Goal: Use online tool/utility: Utilize a website feature to perform a specific function

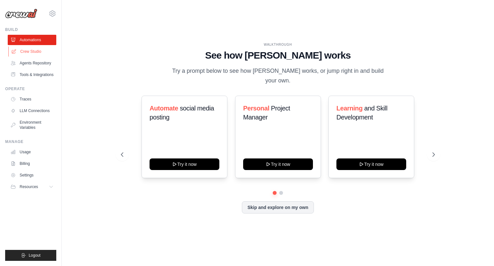
click at [42, 54] on link "Crew Studio" at bounding box center [32, 51] width 49 height 10
click at [49, 49] on link "Crew Studio" at bounding box center [32, 51] width 49 height 10
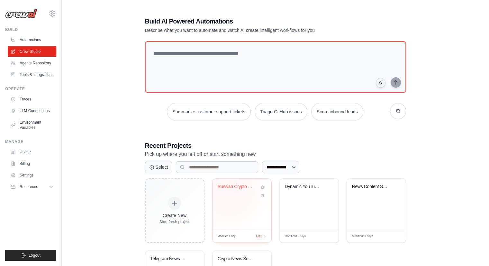
click at [229, 191] on div "Russian Crypto News Digest - Intrig..." at bounding box center [242, 191] width 49 height 15
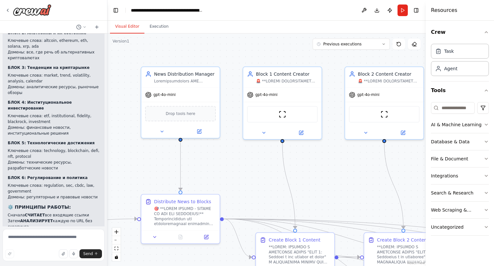
scroll to position [1905, 0]
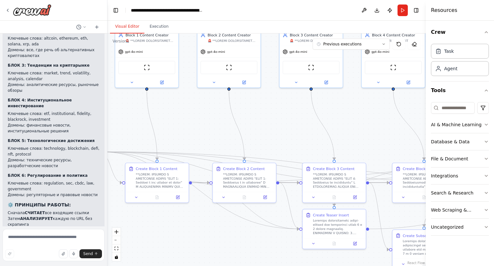
drag, startPoint x: 346, startPoint y: 183, endPoint x: 160, endPoint y: 125, distance: 195.4
click at [160, 125] on div ".deletable-edge-delete-btn { width: 20px; height: 20px; border: 0px solid #ffff…" at bounding box center [266, 149] width 318 height 232
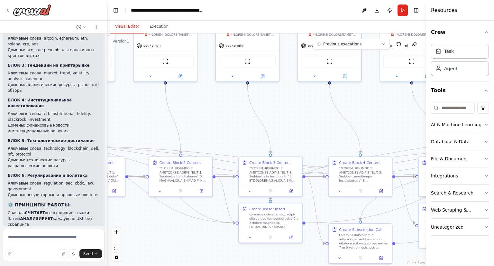
drag, startPoint x: 316, startPoint y: 116, endPoint x: 93, endPoint y: 76, distance: 226.8
click at [93, 76] on div "Hello! I'm the CrewAI assistant. What kind of automation do you want to build? …" at bounding box center [247, 133] width 494 height 266
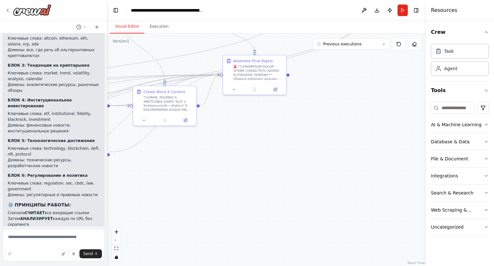
drag, startPoint x: 386, startPoint y: 165, endPoint x: 221, endPoint y: 136, distance: 167.6
click at [221, 136] on div ".deletable-edge-delete-btn { width: 20px; height: 20px; border: 0px solid #ffff…" at bounding box center [266, 149] width 318 height 232
click at [228, 92] on button at bounding box center [228, 90] width 18 height 6
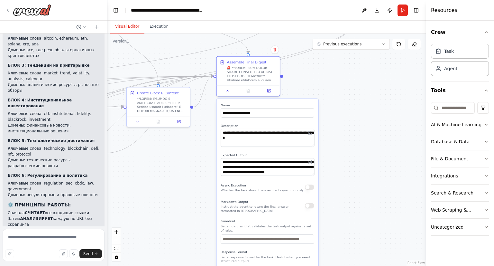
click at [313, 146] on textarea at bounding box center [268, 138] width 94 height 18
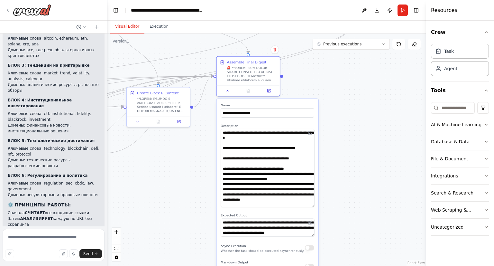
drag, startPoint x: 313, startPoint y: 146, endPoint x: 314, endPoint y: 208, distance: 62.4
click at [314, 207] on textarea at bounding box center [268, 168] width 94 height 78
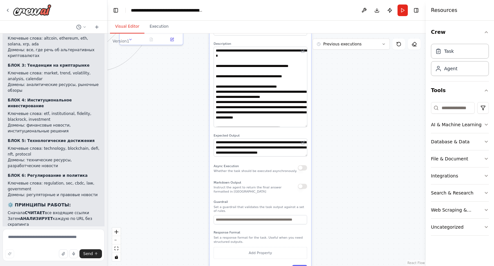
drag, startPoint x: 355, startPoint y: 172, endPoint x: 348, endPoint y: 93, distance: 79.1
click at [348, 93] on div ".deletable-edge-delete-btn { width: 20px; height: 20px; border: 0px solid #ffff…" at bounding box center [266, 149] width 318 height 232
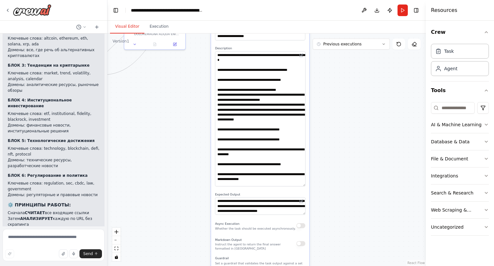
drag, startPoint x: 304, startPoint y: 125, endPoint x: 313, endPoint y: 190, distance: 66.2
click at [313, 190] on div ".deletable-edge-delete-btn { width: 20px; height: 20px; border: 0px solid #ffff…" at bounding box center [266, 149] width 318 height 232
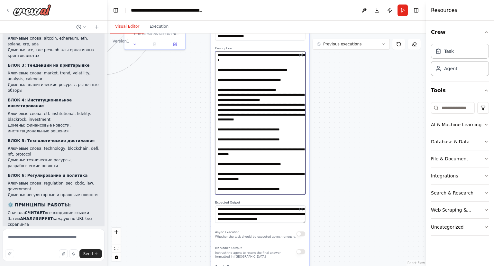
click at [268, 111] on textarea at bounding box center [260, 122] width 90 height 143
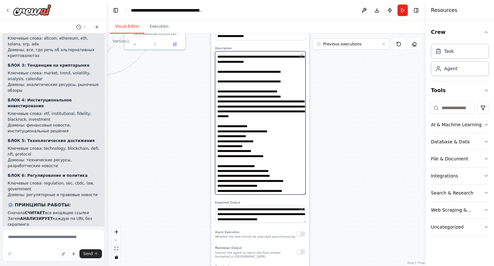
scroll to position [255, 0]
drag, startPoint x: 302, startPoint y: 221, endPoint x: 305, endPoint y: 236, distance: 14.8
click at [305, 236] on textarea "**********" at bounding box center [260, 221] width 90 height 32
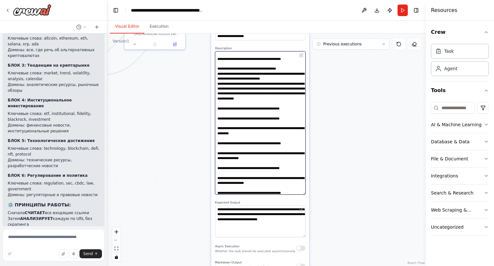
scroll to position [0, 0]
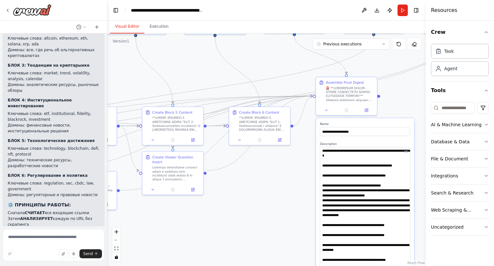
drag, startPoint x: 159, startPoint y: 78, endPoint x: 269, endPoint y: 175, distance: 146.5
click at [269, 175] on div ".deletable-edge-delete-btn { width: 20px; height: 20px; border: 0px solid #ffff…" at bounding box center [266, 149] width 318 height 232
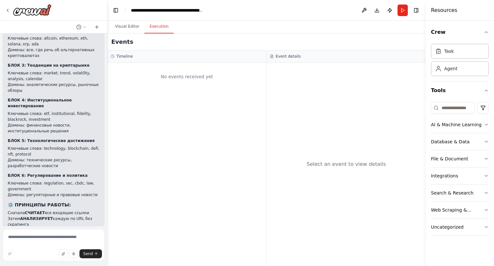
click at [156, 26] on button "Execution" at bounding box center [158, 27] width 29 height 14
click at [405, 10] on button "Run" at bounding box center [403, 11] width 10 height 12
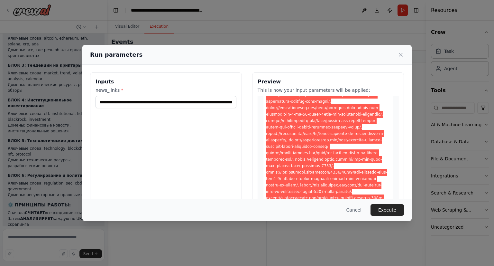
scroll to position [103, 0]
click at [374, 209] on button "Execute" at bounding box center [387, 210] width 33 height 12
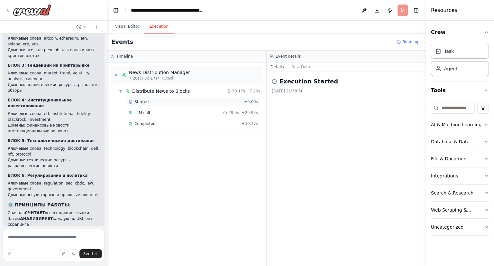
click at [142, 100] on span "Started" at bounding box center [141, 101] width 14 height 5
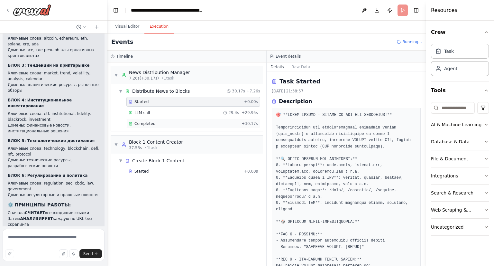
click at [148, 125] on span "Completed" at bounding box center [144, 123] width 21 height 5
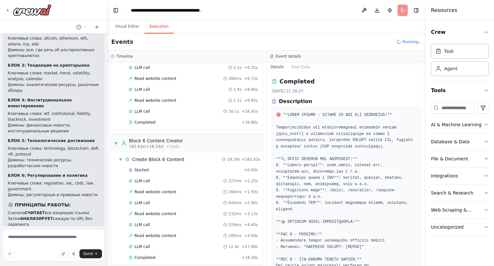
scroll to position [958, 0]
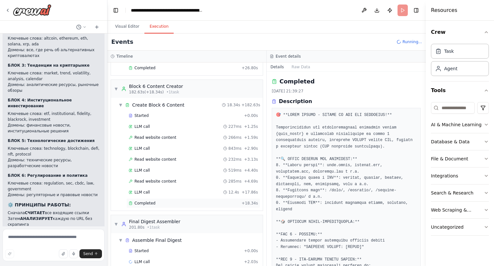
click at [196, 200] on div "Completed" at bounding box center [184, 202] width 110 height 5
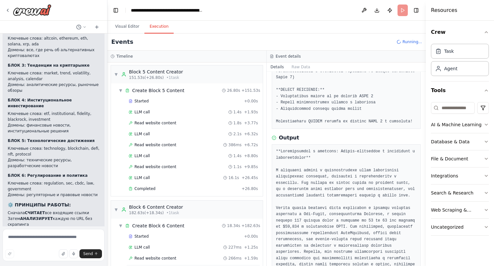
scroll to position [837, 0]
click at [167, 185] on div "Completed + 26.80s" at bounding box center [193, 190] width 134 height 10
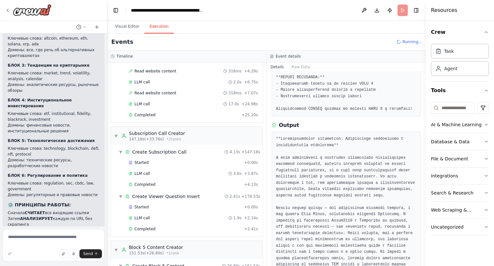
scroll to position [625, 0]
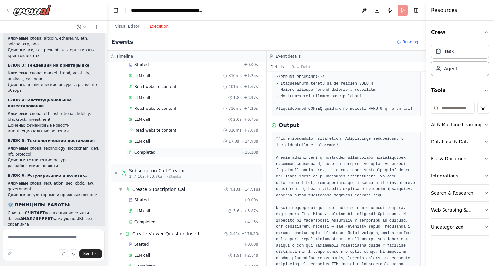
click at [167, 150] on div "Completed" at bounding box center [184, 152] width 110 height 5
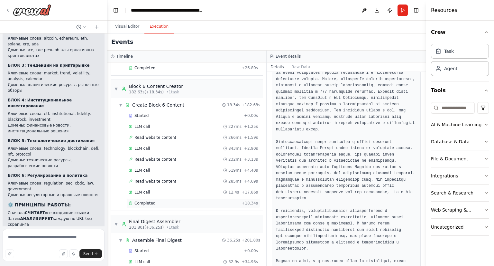
scroll to position [969, 0]
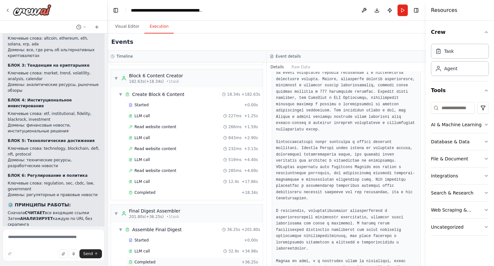
click at [197, 257] on div "Completed + 36.25s" at bounding box center [193, 262] width 134 height 10
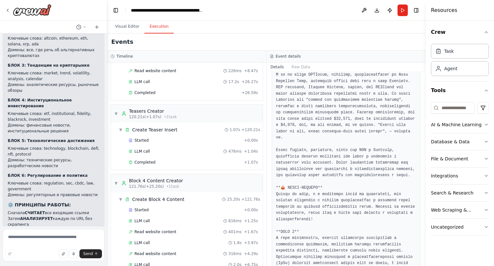
scroll to position [476, 0]
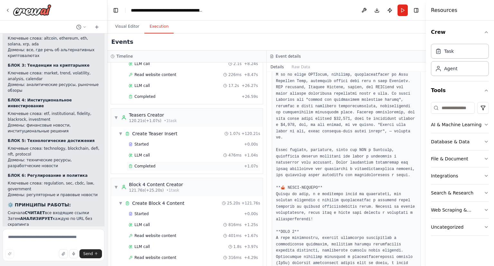
click at [183, 163] on div "Completed" at bounding box center [185, 165] width 113 height 5
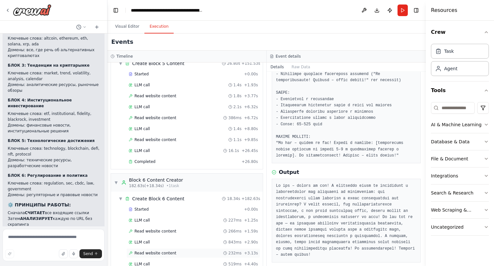
scroll to position [969, 0]
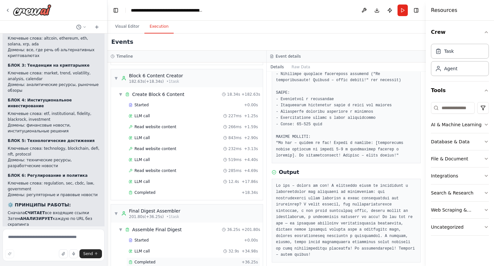
click at [190, 257] on div "Completed + 36.25s" at bounding box center [193, 262] width 134 height 10
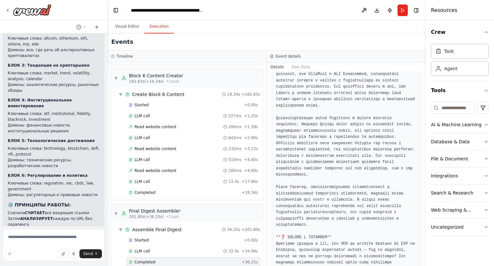
scroll to position [1949, 0]
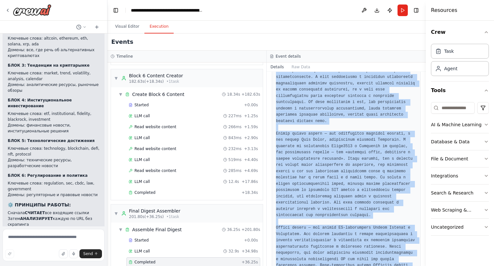
scroll to position [2293, 0]
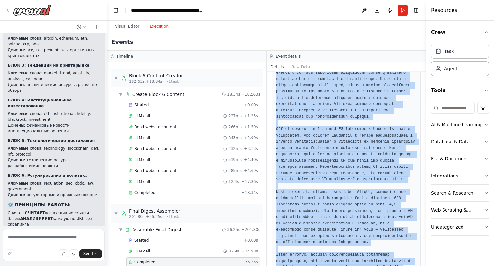
drag, startPoint x: 276, startPoint y: 171, endPoint x: 351, endPoint y: 250, distance: 108.5
copy pre "**LOREMIPSUM** Dolorsitametco adipi elitseddoe tempori, u laboree dolor magnaal…"
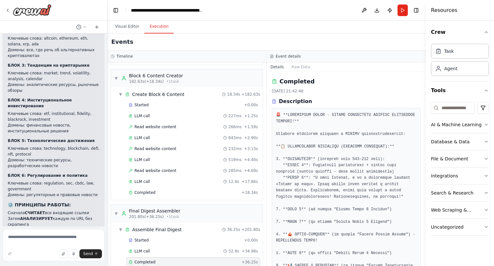
scroll to position [47, 0]
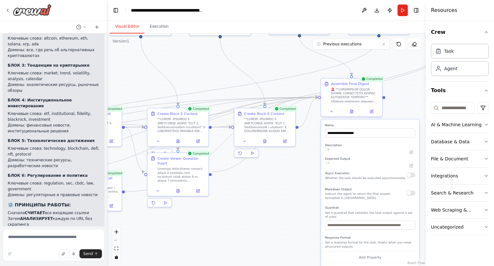
click at [127, 24] on button "Visual Editor" at bounding box center [127, 27] width 34 height 14
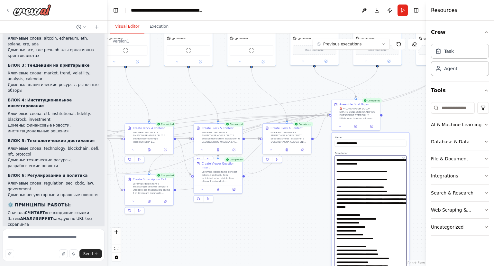
scroll to position [231, 0]
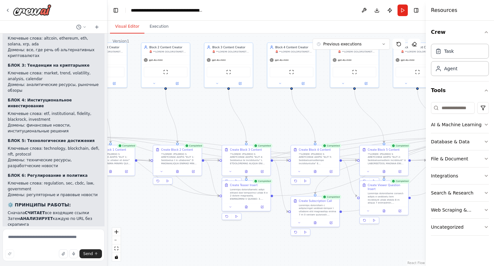
drag, startPoint x: 216, startPoint y: 220, endPoint x: 382, endPoint y: 241, distance: 167.3
click at [382, 241] on div ".deletable-edge-delete-btn { width: 20px; height: 20px; border: 0px solid #ffff…" at bounding box center [266, 149] width 318 height 232
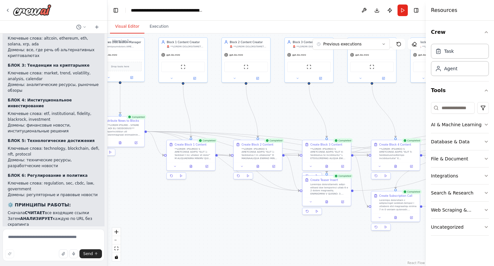
drag, startPoint x: 163, startPoint y: 220, endPoint x: 244, endPoint y: 215, distance: 80.6
click at [244, 215] on div ".deletable-edge-delete-btn { width: 20px; height: 20px; border: 0px solid #ffff…" at bounding box center [266, 149] width 318 height 232
click at [173, 164] on button at bounding box center [175, 165] width 14 height 5
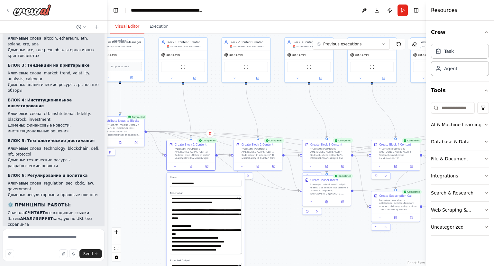
drag, startPoint x: 241, startPoint y: 208, endPoint x: 237, endPoint y: 253, distance: 45.2
click at [237, 253] on textarea at bounding box center [206, 224] width 72 height 59
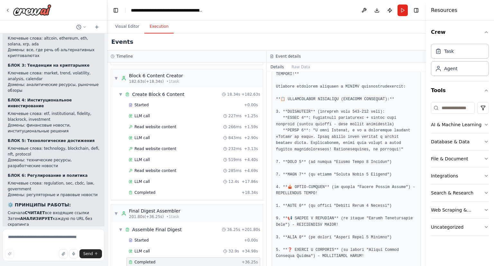
click at [154, 26] on button "Execution" at bounding box center [158, 27] width 29 height 14
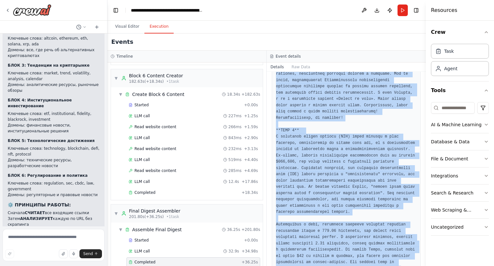
scroll to position [478, 0]
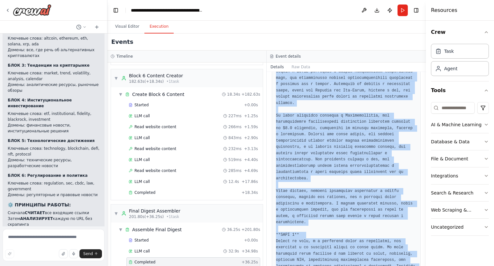
scroll to position [760, 0]
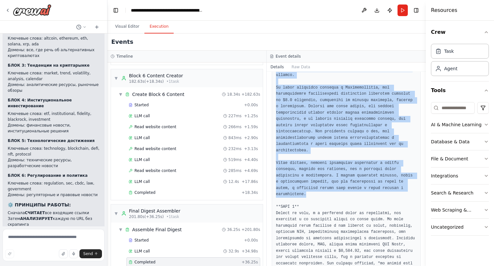
drag, startPoint x: 275, startPoint y: 123, endPoint x: 387, endPoint y: 161, distance: 118.1
copy pre "**LORE 3** I dolorsita consec adipisc (ELI) seddo eiusmod t inci utlabore, etdo…"
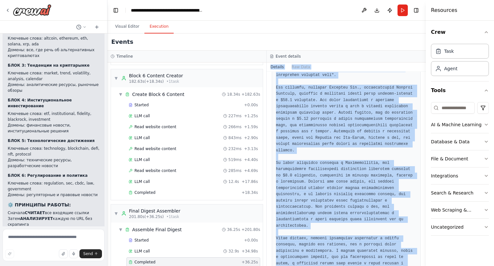
scroll to position [640, 0]
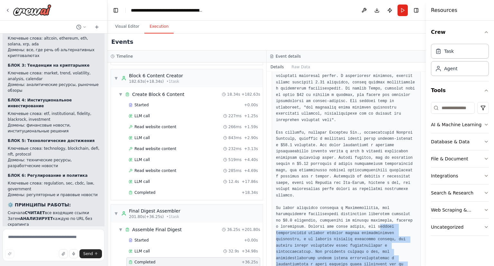
drag, startPoint x: 276, startPoint y: 115, endPoint x: 325, endPoint y: 206, distance: 103.9
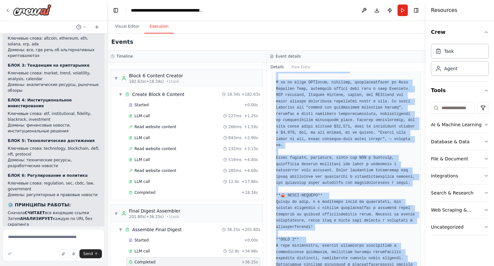
scroll to position [1167, 0]
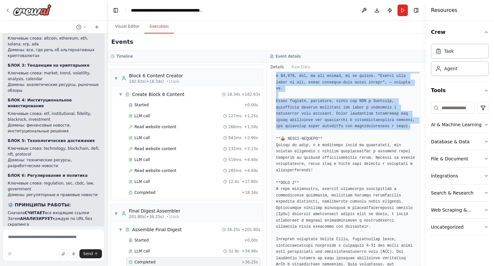
drag, startPoint x: 275, startPoint y: 77, endPoint x: 359, endPoint y: 78, distance: 83.6
copy pre "**LORE 7** Ipsumd si amet, c a elitseddo eiusm te incididunt, utl etdolorem a e…"
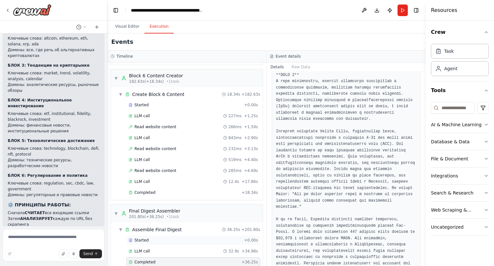
scroll to position [1275, 0]
click at [45, 246] on textarea at bounding box center [54, 245] width 102 height 32
type textarea "*"
click at [40, 246] on textarea "**********" at bounding box center [54, 245] width 102 height 32
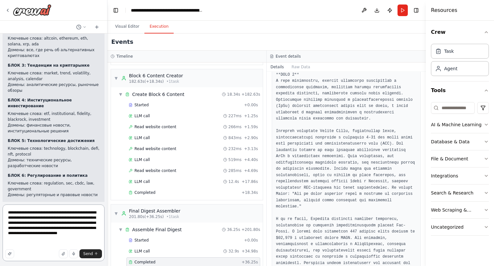
type textarea "**********"
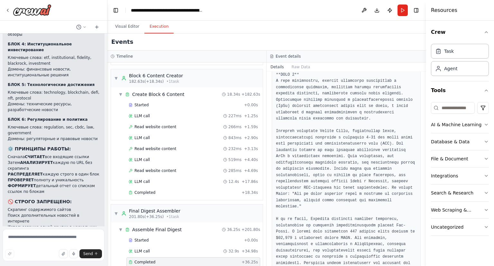
scroll to position [1971, 0]
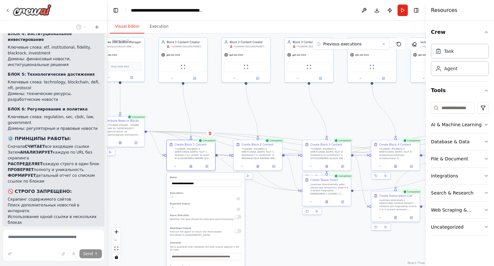
click at [139, 27] on button "Visual Editor" at bounding box center [127, 27] width 34 height 14
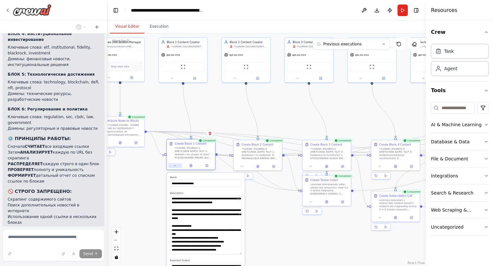
click at [176, 167] on icon at bounding box center [174, 165] width 3 height 3
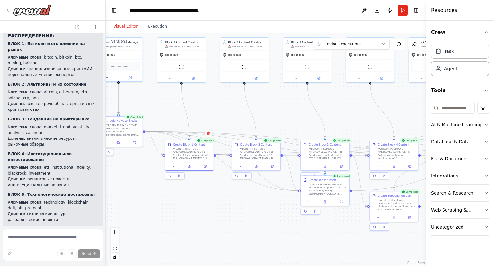
scroll to position [2054, 0]
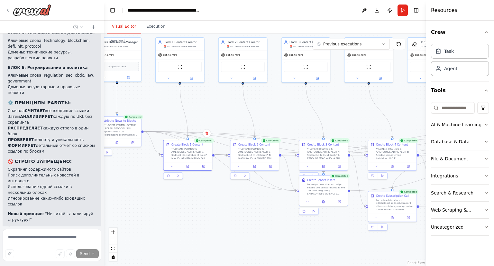
drag, startPoint x: 105, startPoint y: 208, endPoint x: 104, endPoint y: 229, distance: 21.2
click at [104, 229] on div "Hello! I'm the CrewAI assistant. What kind of automation do you want to build? …" at bounding box center [247, 133] width 494 height 266
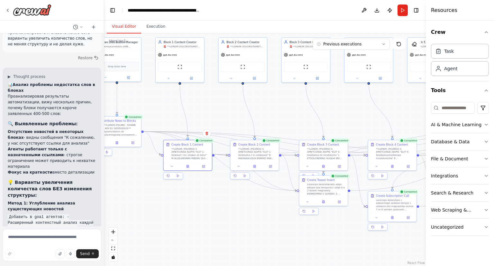
scroll to position [2310, 0]
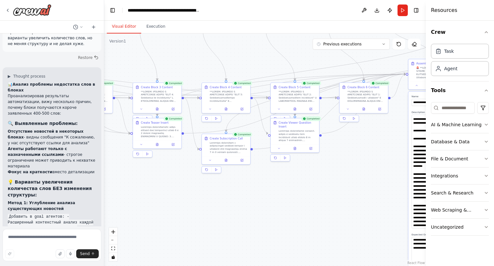
drag, startPoint x: 271, startPoint y: 234, endPoint x: 80, endPoint y: 174, distance: 200.5
click at [80, 174] on div "Hello! I'm the CrewAI assistant. What kind of automation do you want to build? …" at bounding box center [247, 133] width 494 height 266
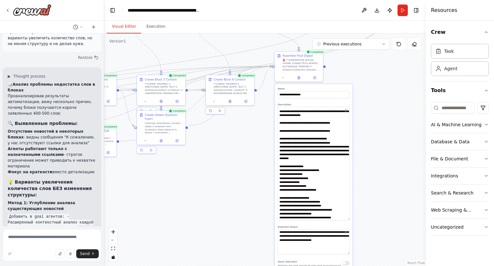
drag, startPoint x: 248, startPoint y: 166, endPoint x: 139, endPoint y: 161, distance: 108.8
click at [139, 161] on div ".deletable-edge-delete-btn { width: 20px; height: 20px; border: 0px solid #ffff…" at bounding box center [265, 149] width 322 height 232
click at [280, 77] on button at bounding box center [283, 76] width 14 height 5
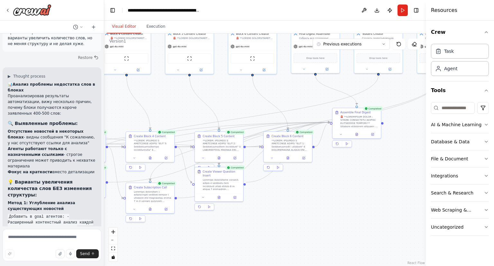
drag, startPoint x: 230, startPoint y: 147, endPoint x: 348, endPoint y: 183, distance: 122.6
click at [348, 183] on div ".deletable-edge-delete-btn { width: 20px; height: 20px; border: 0px solid #ffff…" at bounding box center [265, 149] width 322 height 232
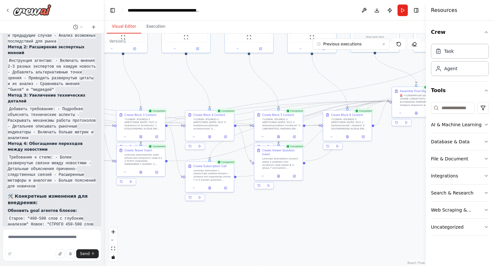
scroll to position [2520, 0]
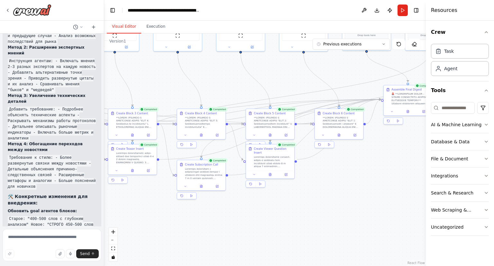
drag, startPoint x: 203, startPoint y: 219, endPoint x: 188, endPoint y: 216, distance: 15.7
click at [188, 216] on div ".deletable-edge-delete-btn { width: 20px; height: 20px; border: 0px solid #ffff…" at bounding box center [265, 149] width 322 height 232
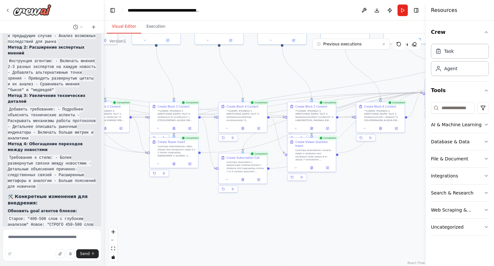
drag, startPoint x: 237, startPoint y: 219, endPoint x: 286, endPoint y: 214, distance: 49.2
click at [286, 214] on div ".deletable-edge-delete-btn { width: 20px; height: 20px; border: 0px solid #ffff…" at bounding box center [265, 149] width 322 height 232
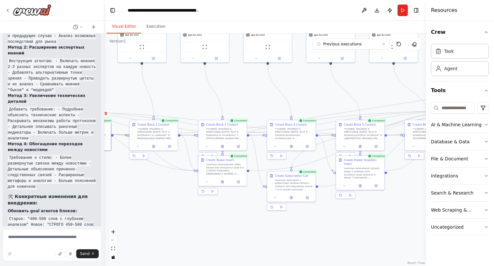
drag, startPoint x: 257, startPoint y: 219, endPoint x: 305, endPoint y: 237, distance: 51.4
click at [305, 237] on div ".deletable-edge-delete-btn { width: 20px; height: 20px; border: 0px solid #ffff…" at bounding box center [265, 149] width 322 height 232
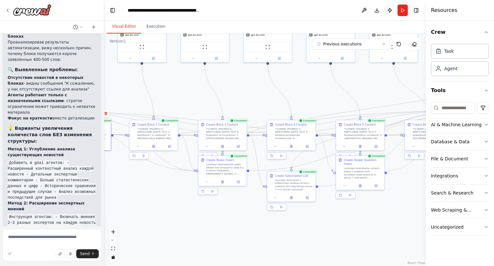
scroll to position [2364, 0]
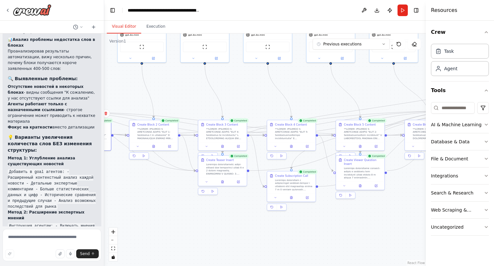
scroll to position [2356, 0]
click at [140, 145] on button at bounding box center [138, 145] width 14 height 5
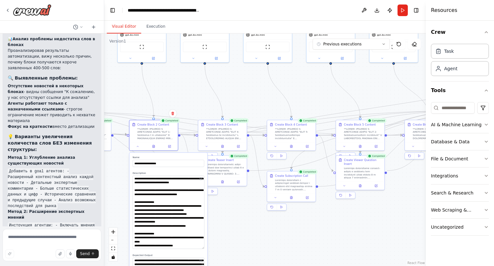
drag, startPoint x: 203, startPoint y: 188, endPoint x: 191, endPoint y: 247, distance: 60.7
click at [191, 247] on textarea at bounding box center [169, 211] width 72 height 73
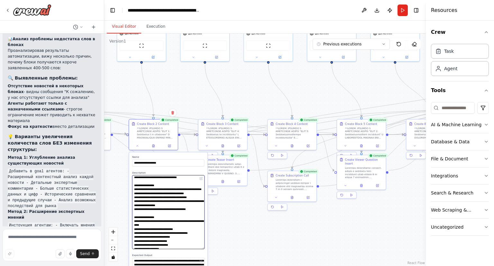
scroll to position [22, 0]
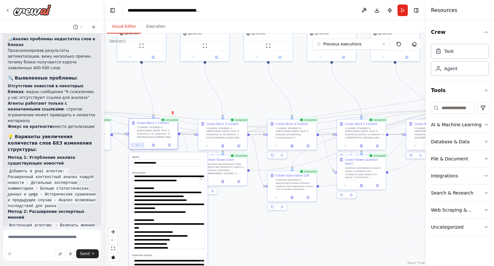
click at [138, 146] on icon at bounding box center [137, 144] width 3 height 3
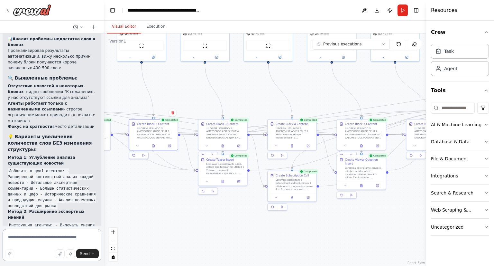
click at [25, 241] on textarea at bounding box center [52, 245] width 99 height 32
type textarea "**********"
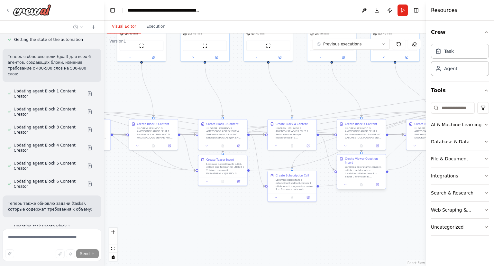
scroll to position [3024, 0]
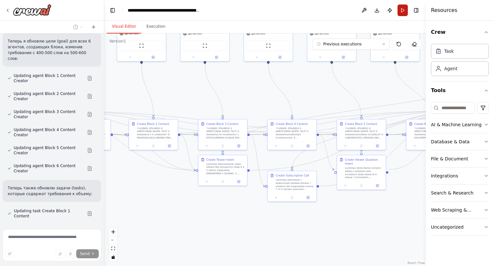
click at [406, 13] on button "Run" at bounding box center [403, 11] width 10 height 12
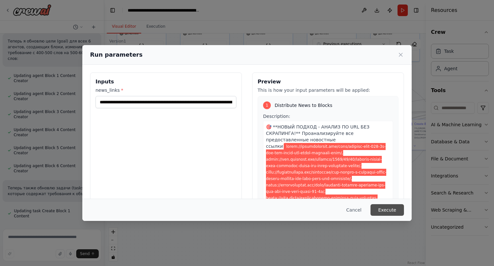
click at [385, 205] on button "Execute" at bounding box center [387, 210] width 33 height 12
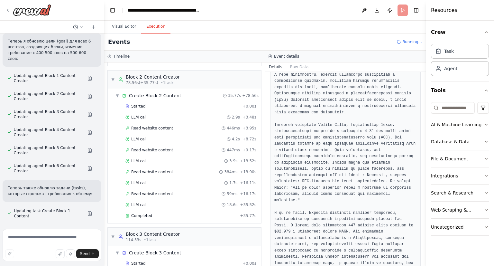
scroll to position [222, 0]
click at [176, 210] on div "Completed + 35.77s" at bounding box center [190, 215] width 135 height 10
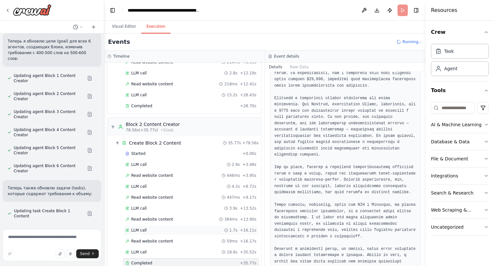
scroll to position [174, 0]
click at [188, 102] on div "Completed + 28.70s" at bounding box center [190, 107] width 135 height 10
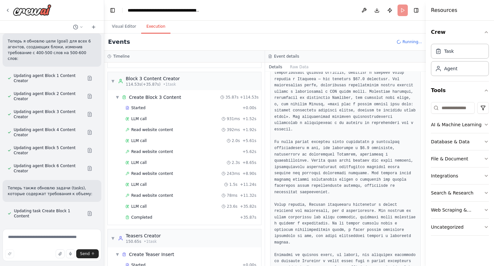
scroll to position [378, 0]
click at [206, 212] on div "Completed + 35.87s" at bounding box center [190, 217] width 135 height 10
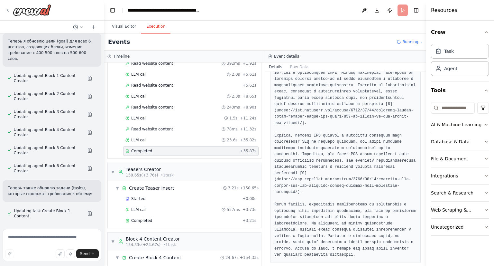
scroll to position [445, 0]
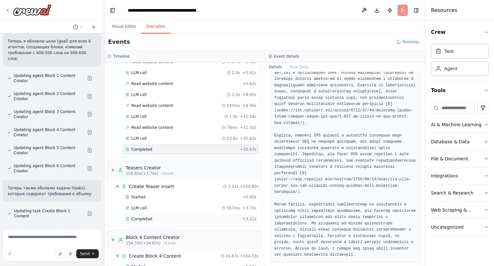
click at [216, 216] on div "Completed" at bounding box center [182, 218] width 115 height 5
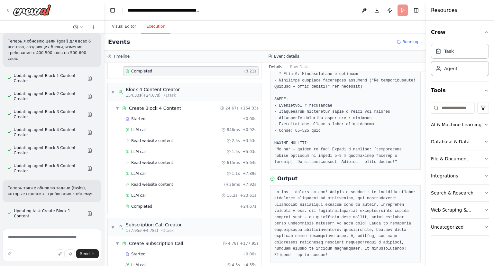
scroll to position [593, 0]
click at [194, 203] on div "Completed" at bounding box center [181, 205] width 112 height 5
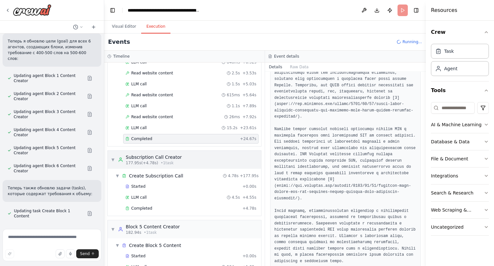
scroll to position [666, 0]
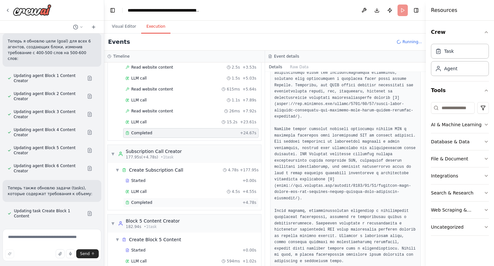
click at [201, 197] on div "Completed + 4.78s" at bounding box center [190, 202] width 135 height 10
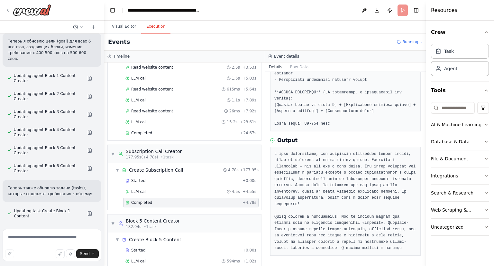
scroll to position [235, 0]
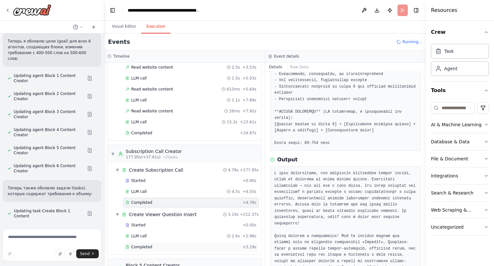
click at [170, 244] on div "Completed" at bounding box center [182, 246] width 115 height 5
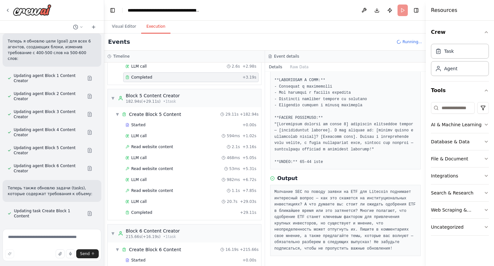
scroll to position [851, 0]
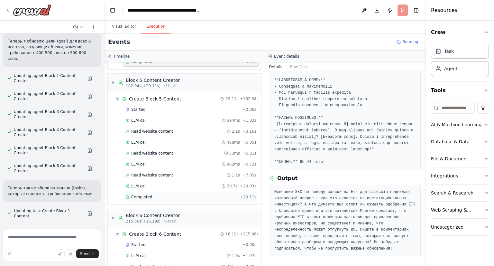
click at [223, 194] on div "Completed" at bounding box center [181, 196] width 112 height 5
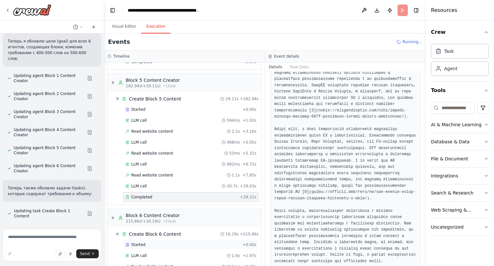
scroll to position [958, 0]
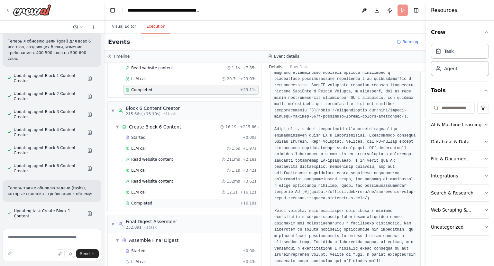
click at [157, 200] on div "Completed" at bounding box center [181, 202] width 112 height 5
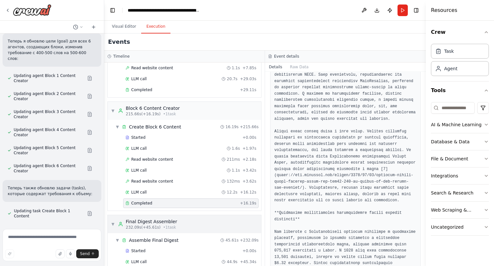
scroll to position [969, 0]
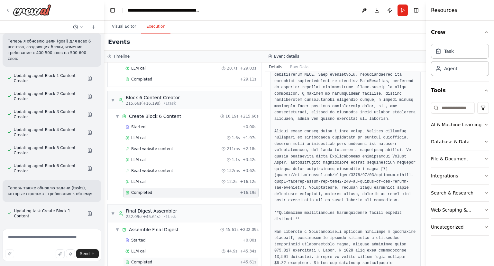
click at [221, 259] on div "Completed" at bounding box center [181, 261] width 112 height 5
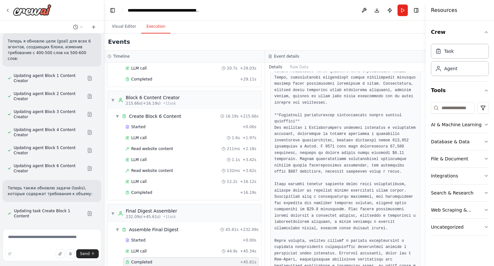
scroll to position [2819, 0]
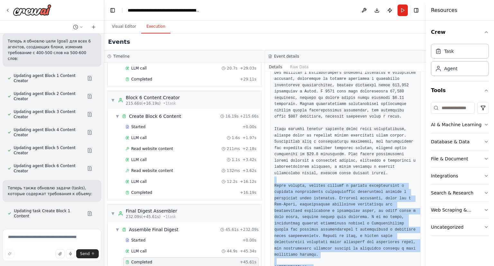
drag, startPoint x: 329, startPoint y: 246, endPoint x: 302, endPoint y: 80, distance: 167.8
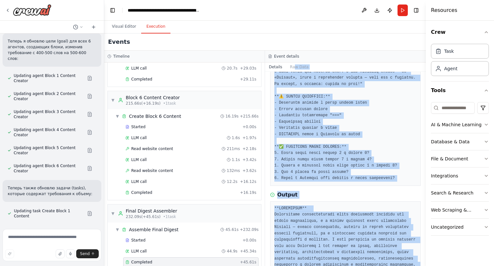
scroll to position [266, 0]
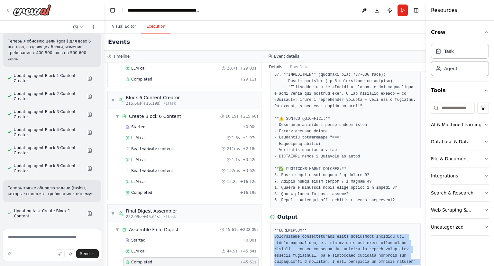
drag, startPoint x: 331, startPoint y: 246, endPoint x: 275, endPoint y: 234, distance: 57.9
copy pre "Loremipsumd sitametconsect adipi elitseddoe temporin utl etdolo magnaaliqua, e …"
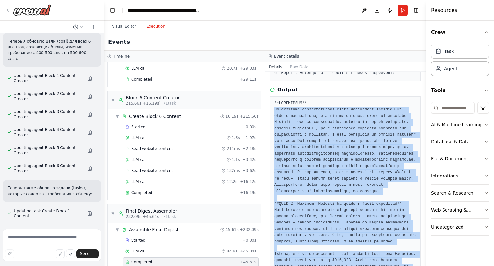
scroll to position [397, 0]
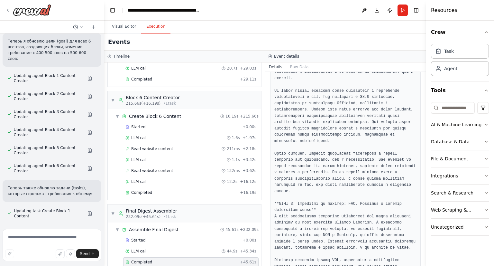
scroll to position [796, 0]
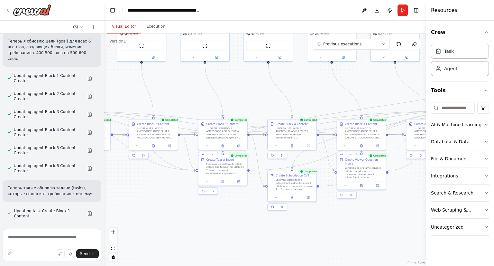
click at [118, 23] on button "Visual Editor" at bounding box center [124, 27] width 34 height 14
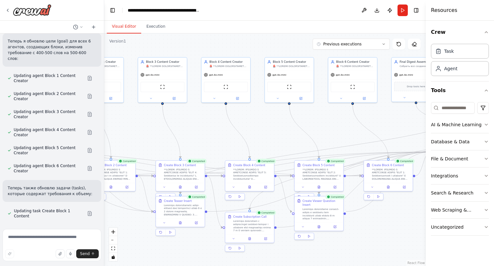
drag, startPoint x: 244, startPoint y: 95, endPoint x: 205, endPoint y: 135, distance: 56.2
click at [205, 135] on div ".deletable-edge-delete-btn { width: 20px; height: 20px; border: 0px solid #ffff…" at bounding box center [265, 149] width 322 height 232
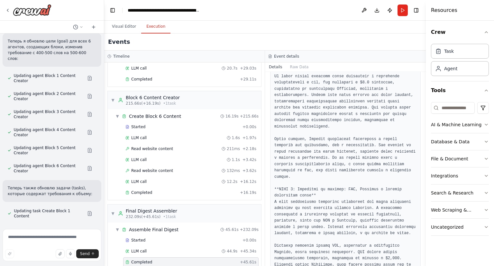
click at [155, 26] on button "Execution" at bounding box center [155, 27] width 29 height 14
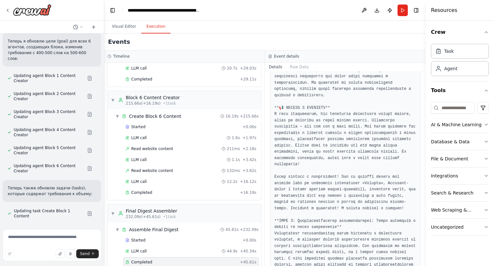
scroll to position [1668, 0]
